Goal: Information Seeking & Learning: Learn about a topic

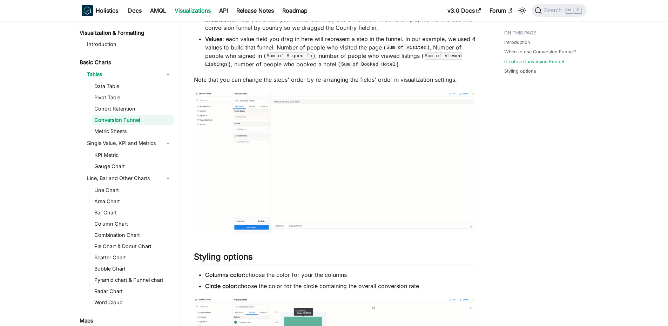
scroll to position [491, 0]
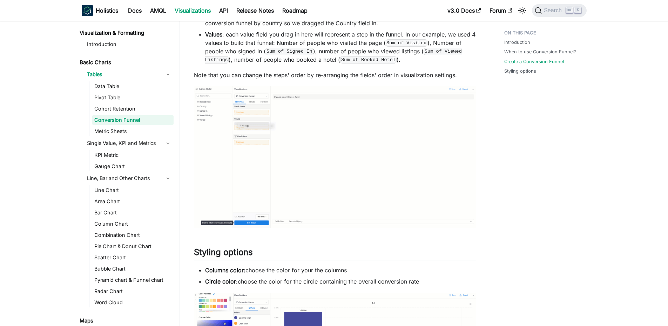
click at [328, 156] on img at bounding box center [335, 157] width 282 height 142
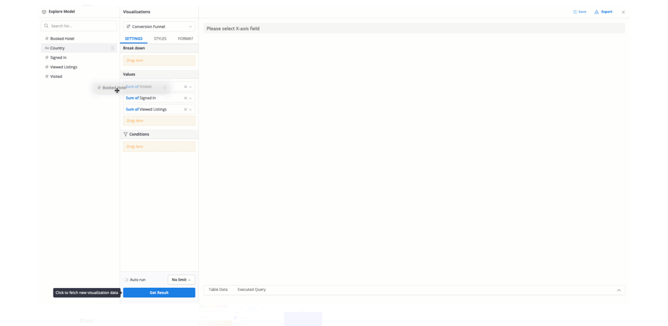
click at [447, 194] on img at bounding box center [333, 154] width 591 height 297
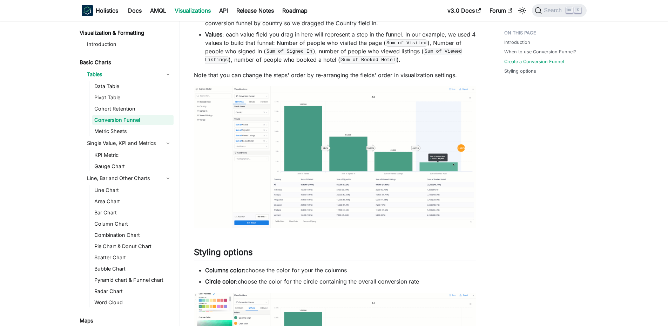
click at [447, 194] on img at bounding box center [335, 157] width 282 height 142
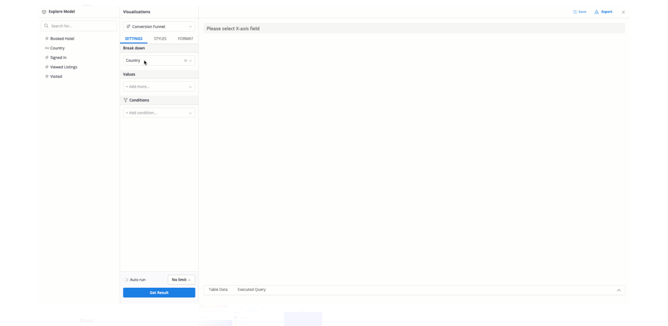
click at [635, 29] on div at bounding box center [334, 163] width 668 height 326
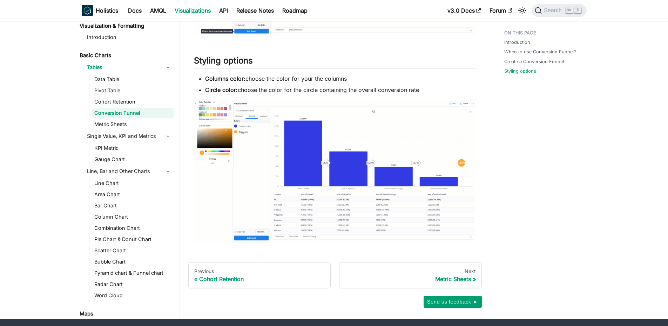
scroll to position [701, 0]
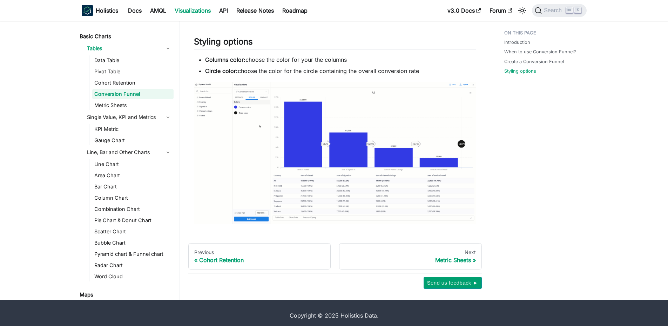
click at [417, 156] on img at bounding box center [335, 153] width 282 height 142
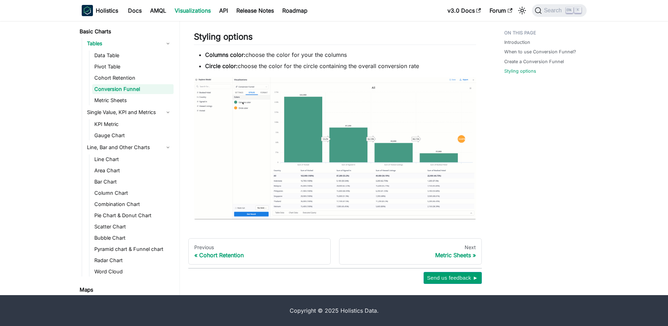
scroll to position [714, 0]
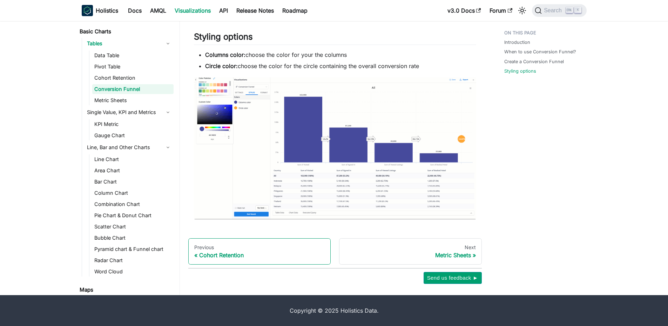
click at [227, 257] on div "Cohort Retention" at bounding box center [259, 254] width 131 height 7
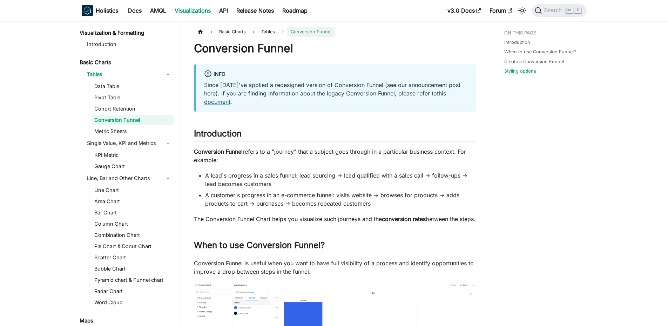
scroll to position [714, 0]
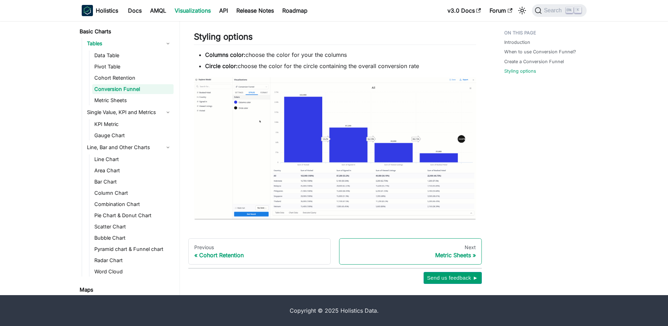
click at [451, 256] on div "Metric Sheets" at bounding box center [410, 254] width 131 height 7
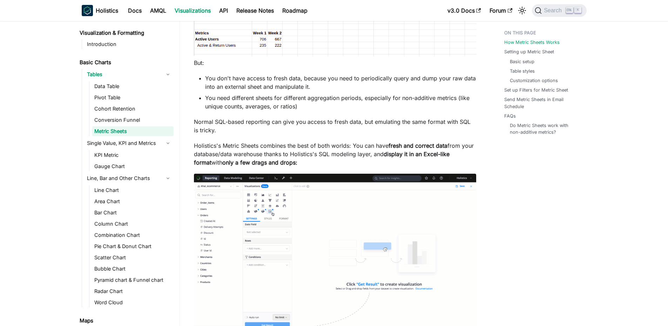
scroll to position [456, 0]
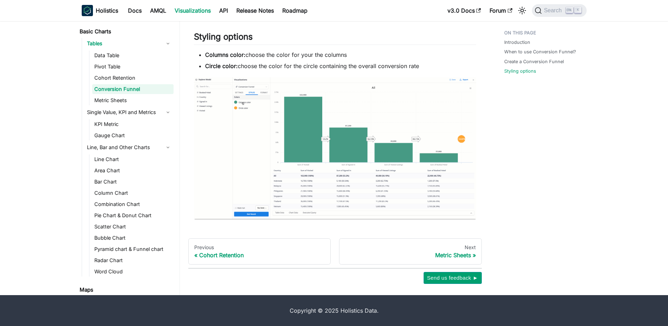
scroll to position [714, 0]
